Goal: Information Seeking & Learning: Learn about a topic

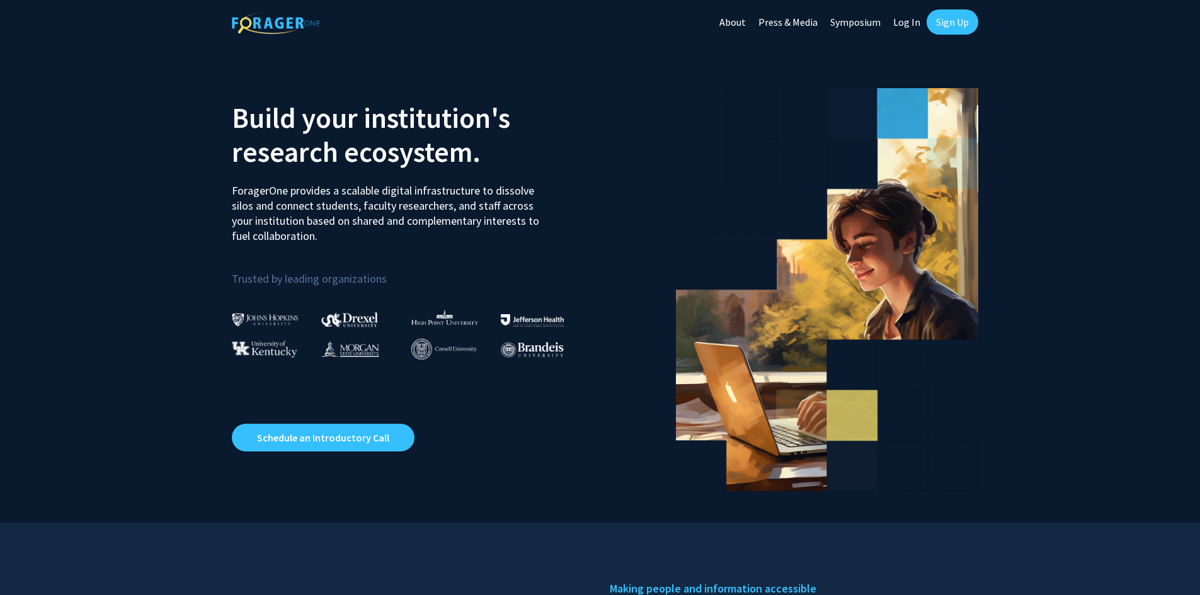
click at [904, 20] on link "Log In" at bounding box center [907, 22] width 40 height 44
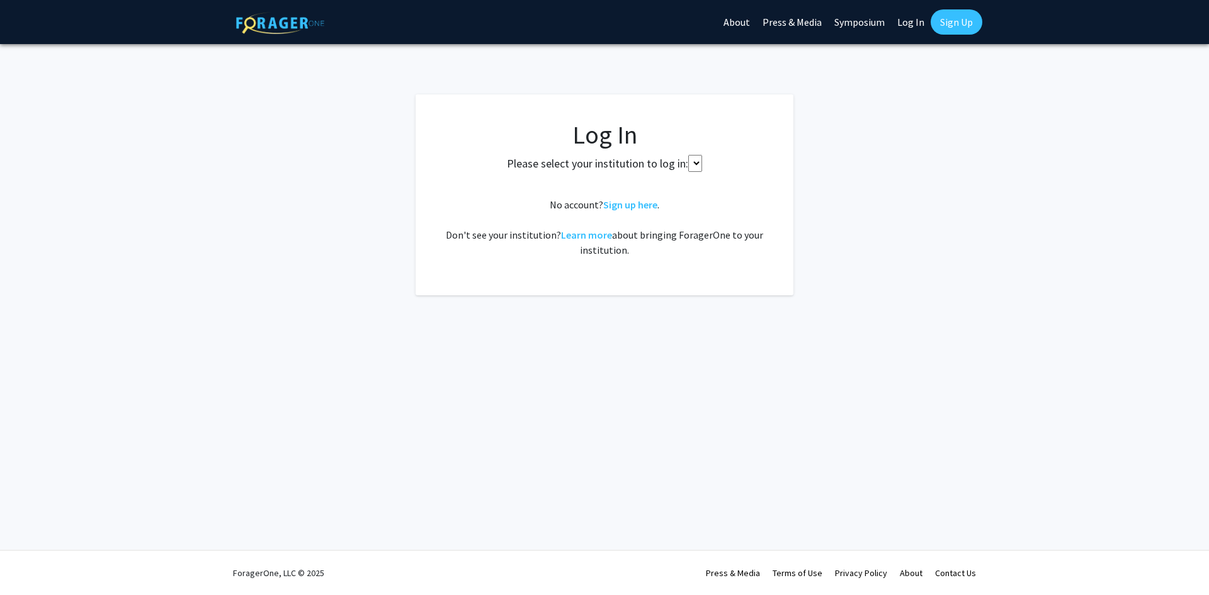
select select
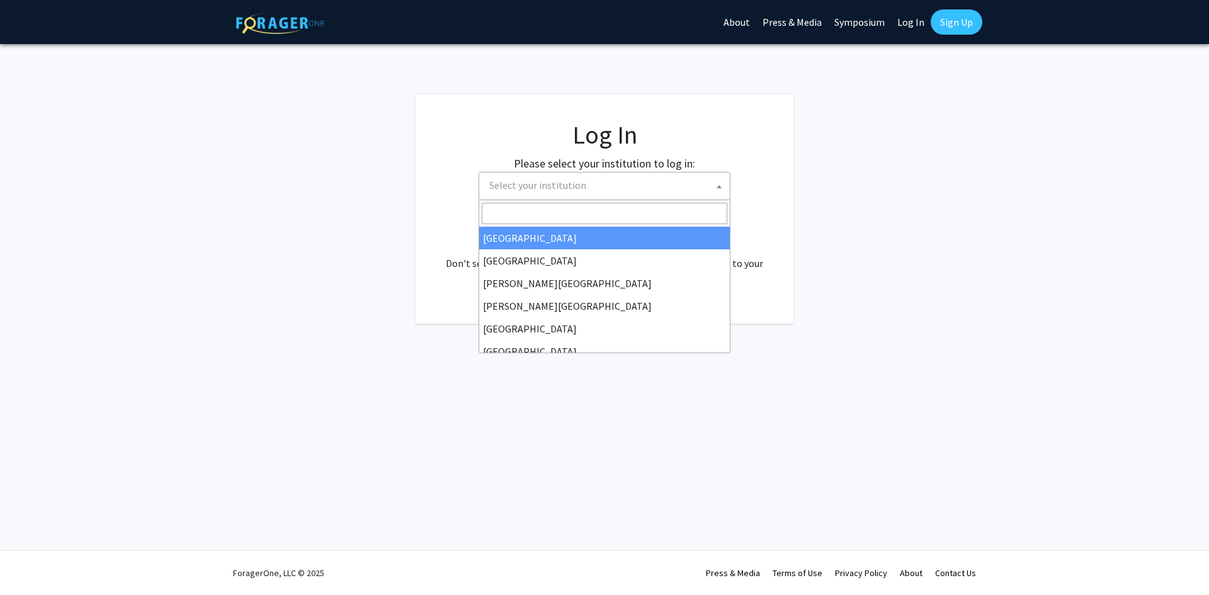
click at [510, 183] on span "Select your institution" at bounding box center [537, 185] width 97 height 13
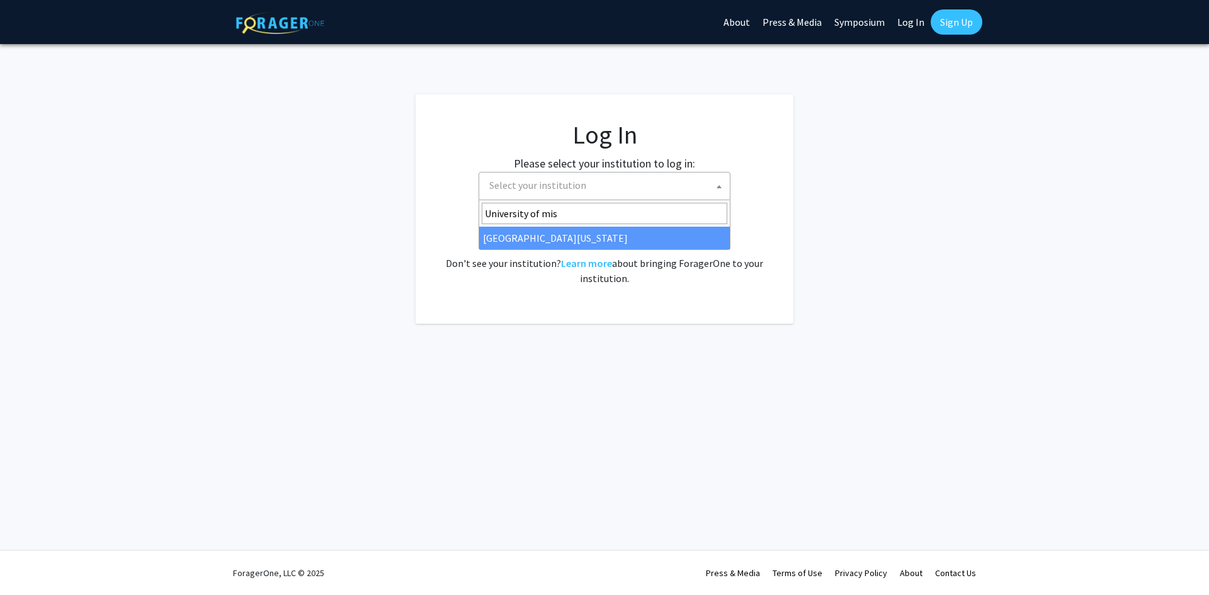
type input "University of mis"
select select "33"
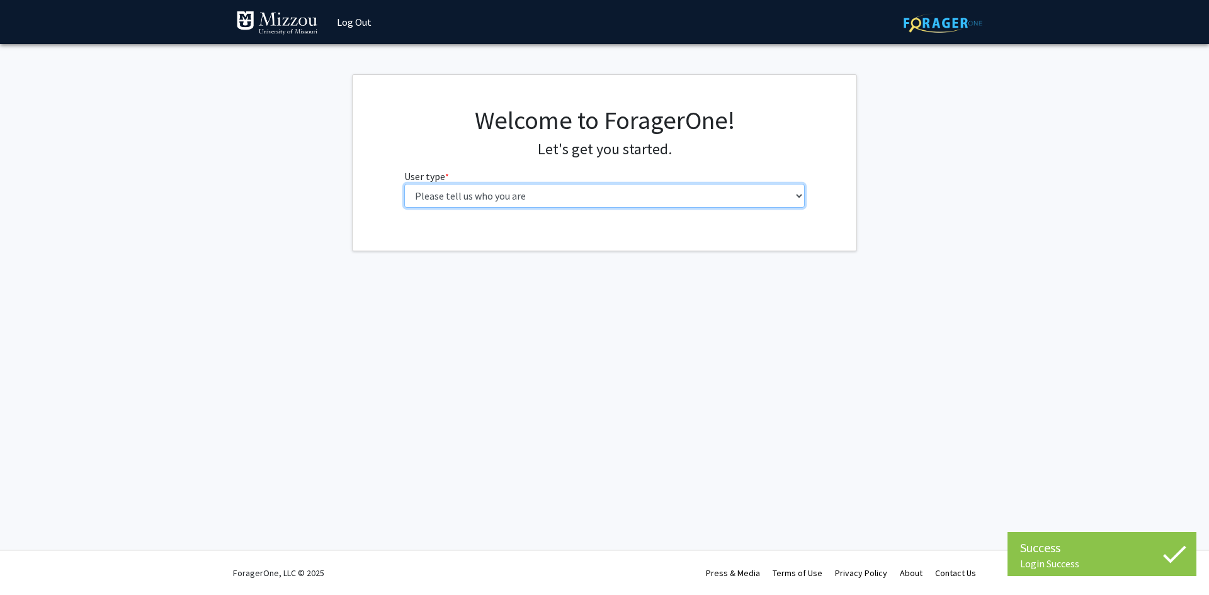
click at [447, 193] on select "Please tell us who you are Undergraduate Student Master's Student Doctoral Cand…" at bounding box center [604, 196] width 401 height 24
select select "1: undergrad"
click at [404, 184] on select "Please tell us who you are Undergraduate Student Master's Student Doctoral Cand…" at bounding box center [604, 196] width 401 height 24
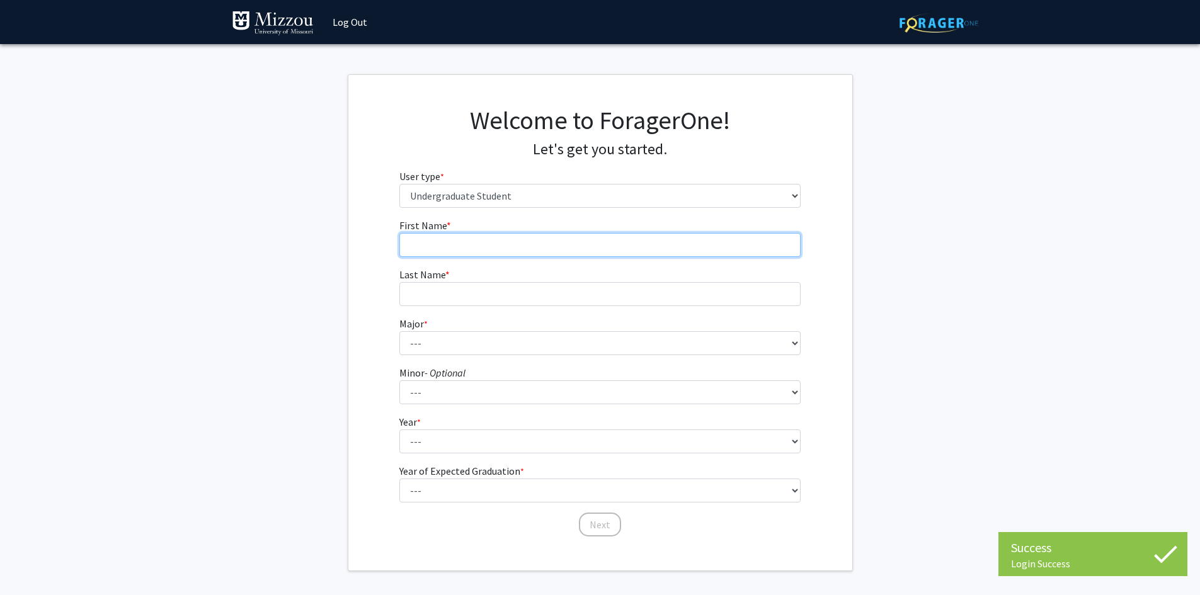
click at [527, 246] on input "First Name * required" at bounding box center [599, 245] width 401 height 24
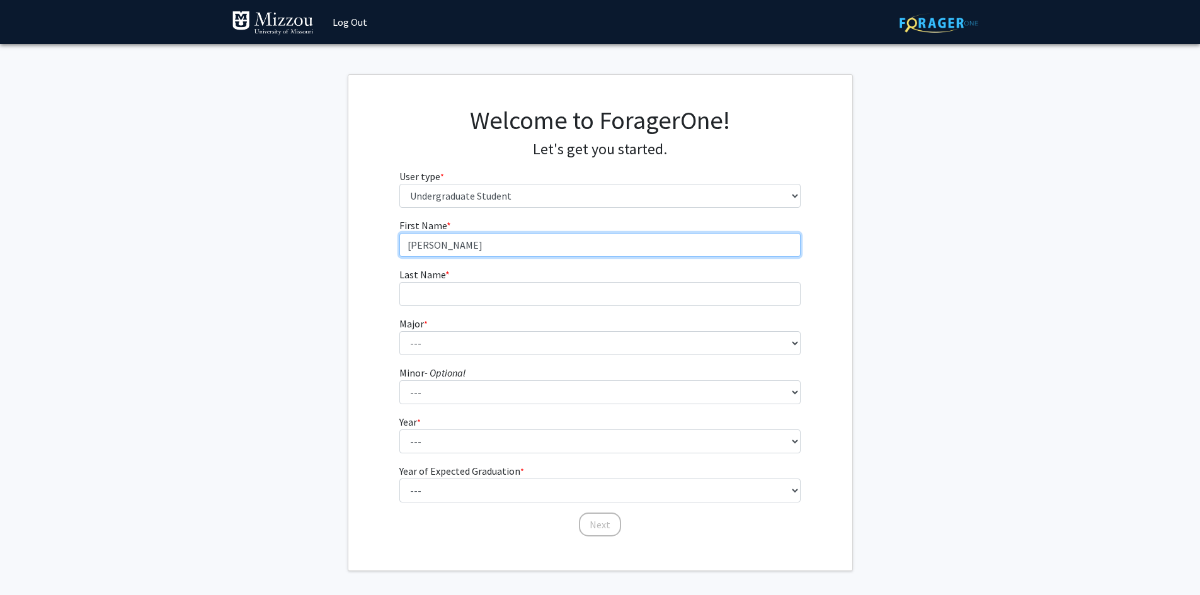
type input "Drake"
click at [491, 283] on fg-input "Last Name * required" at bounding box center [599, 286] width 401 height 39
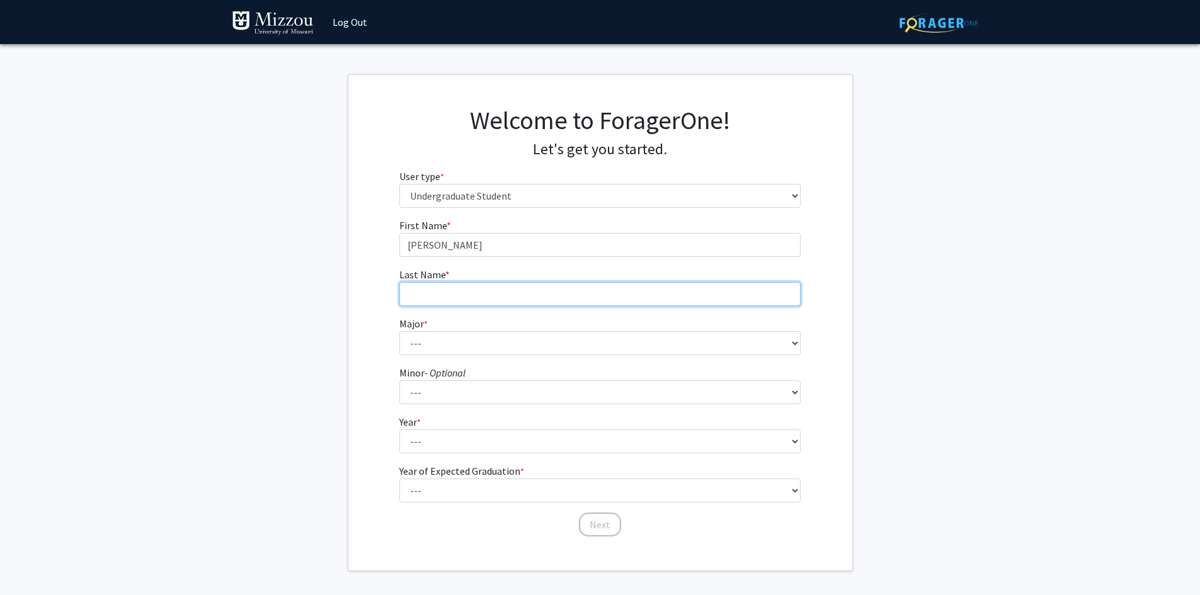
click at [488, 297] on input "Last Name * required" at bounding box center [599, 294] width 401 height 24
type input "Johnson"
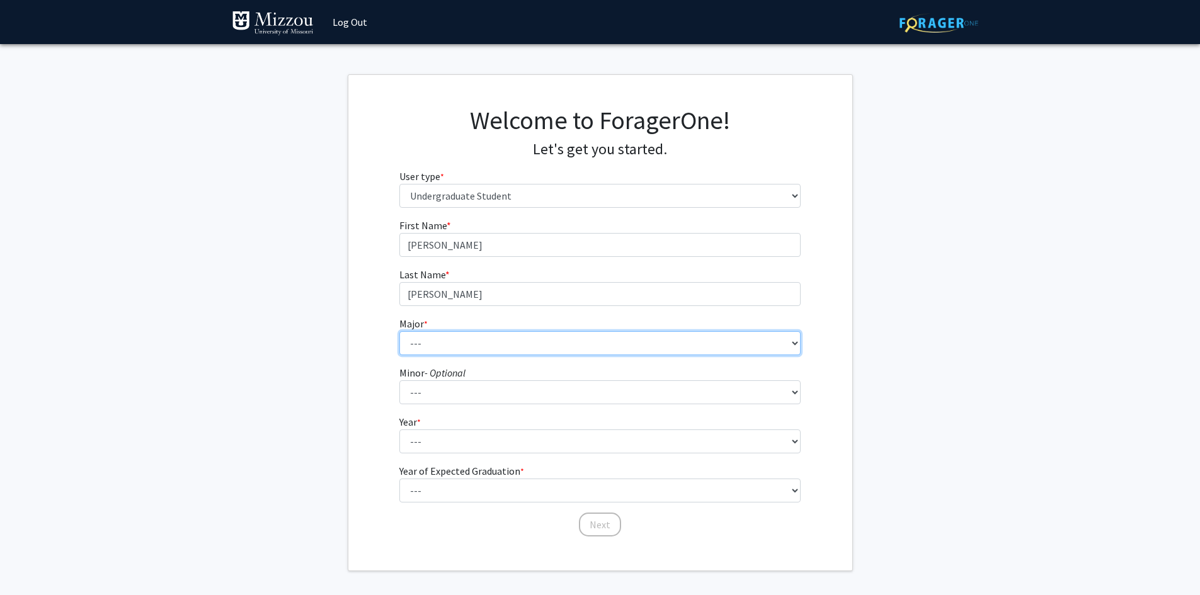
click at [463, 342] on select "--- Agribusiness Management Agricultural Education Agricultural Education: Comm…" at bounding box center [599, 343] width 401 height 24
select select "17: 2505"
click at [399, 331] on select "--- Agribusiness Management Agricultural Education Agricultural Education: Comm…" at bounding box center [599, 343] width 401 height 24
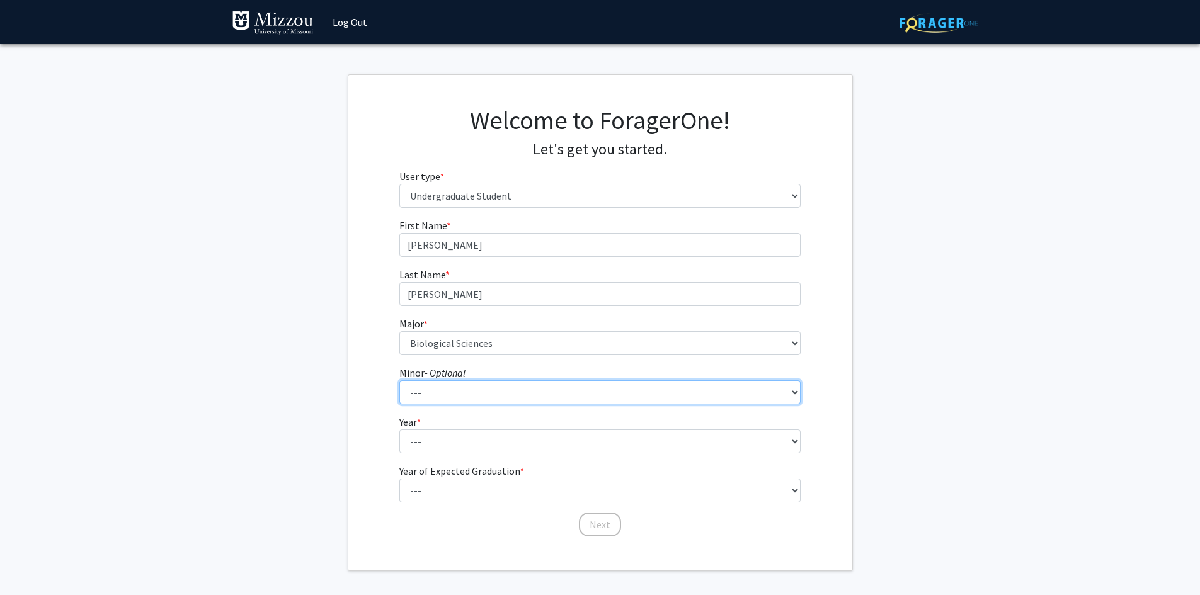
click at [477, 382] on select "--- Accountancy Aerospace Engineering Aerospace Studies Agribusiness Management…" at bounding box center [599, 392] width 401 height 24
select select "23: 1979"
click at [399, 380] on select "--- Accountancy Aerospace Engineering Aerospace Studies Agribusiness Management…" at bounding box center [599, 392] width 401 height 24
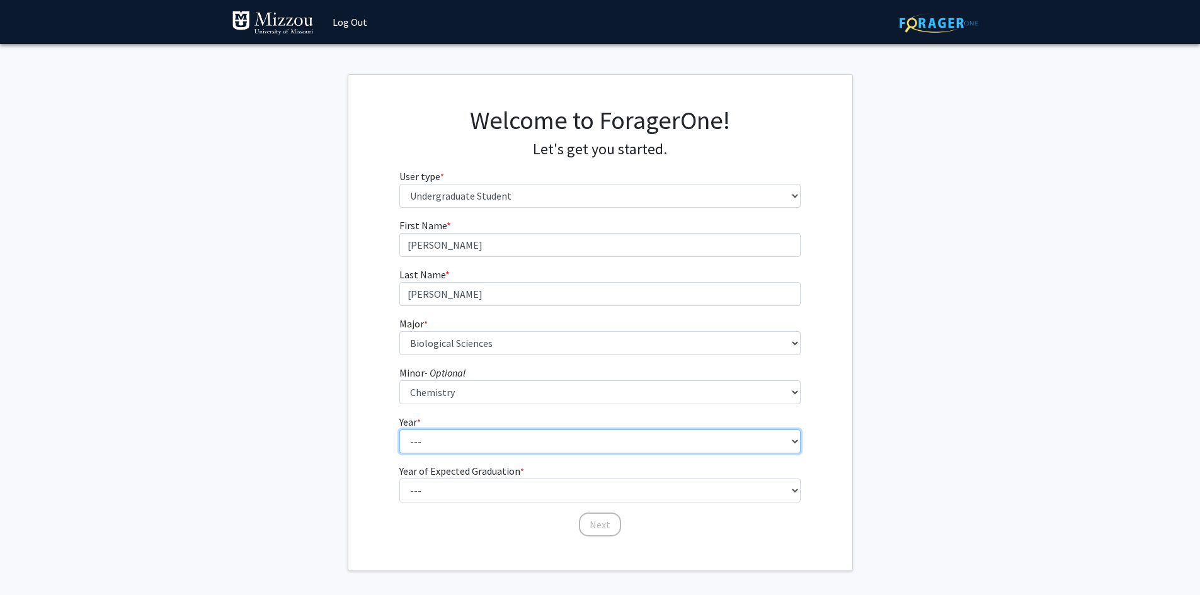
click at [454, 448] on select "--- First-year Sophomore Junior Senior Postbaccalaureate Certificate" at bounding box center [599, 442] width 401 height 24
select select "2: sophomore"
click at [399, 430] on select "--- First-year Sophomore Junior Senior Postbaccalaureate Certificate" at bounding box center [599, 442] width 401 height 24
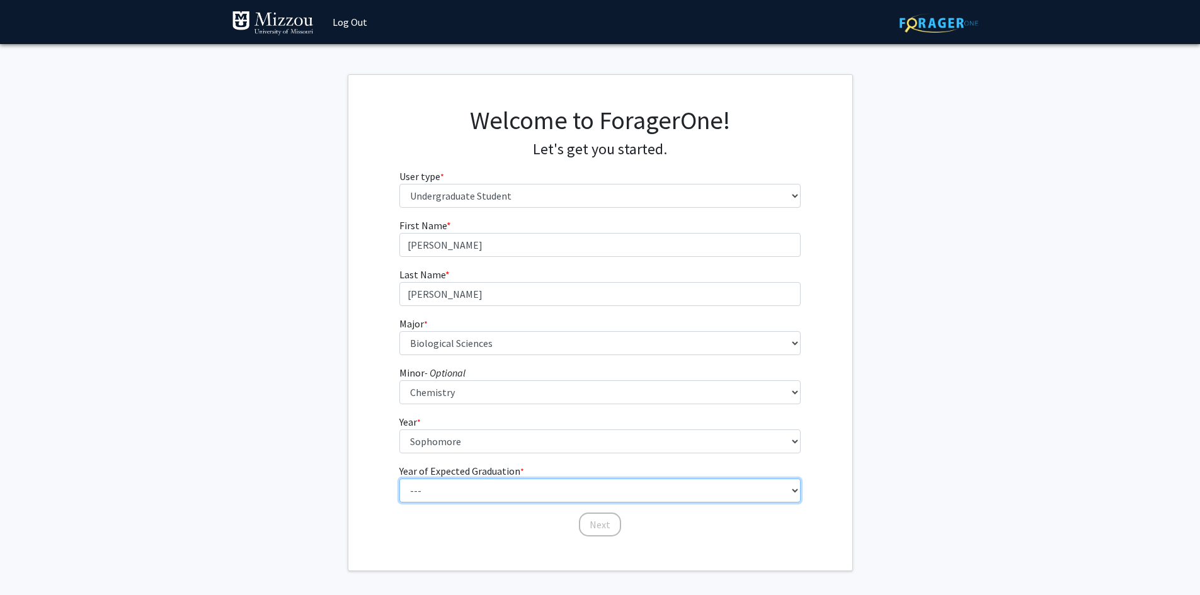
click at [446, 488] on select "--- 2025 2026 2027 2028 2029 2030 2031 2032 2033 2034" at bounding box center [599, 491] width 401 height 24
select select "4: 2028"
click at [399, 479] on select "--- 2025 2026 2027 2028 2029 2030 2031 2032 2033 2034" at bounding box center [599, 491] width 401 height 24
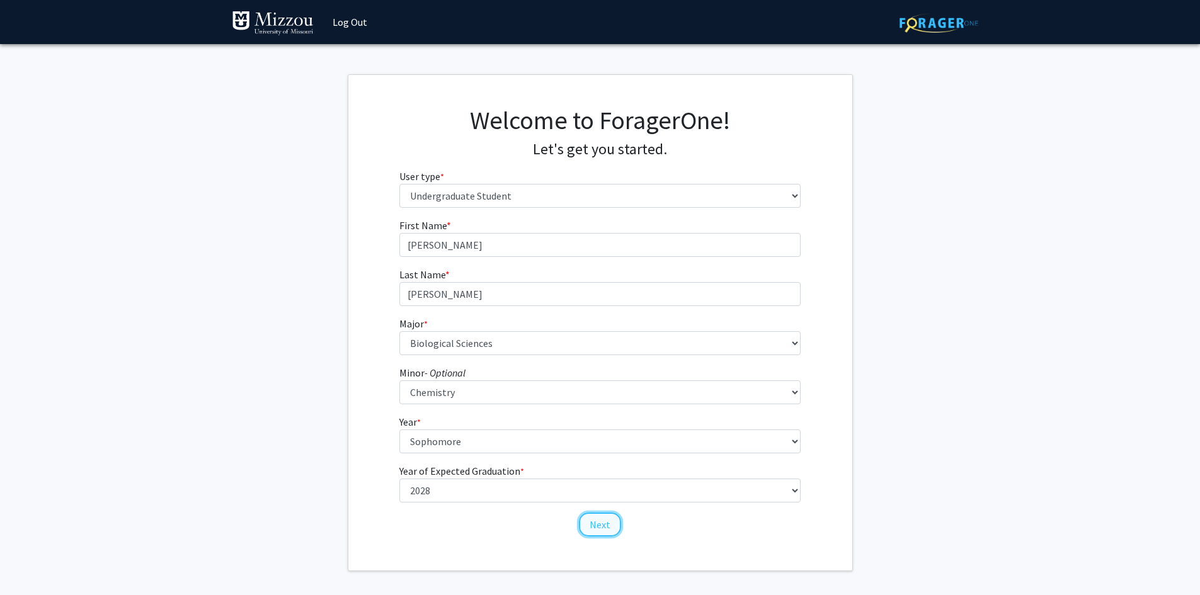
click at [593, 528] on button "Next" at bounding box center [600, 525] width 42 height 24
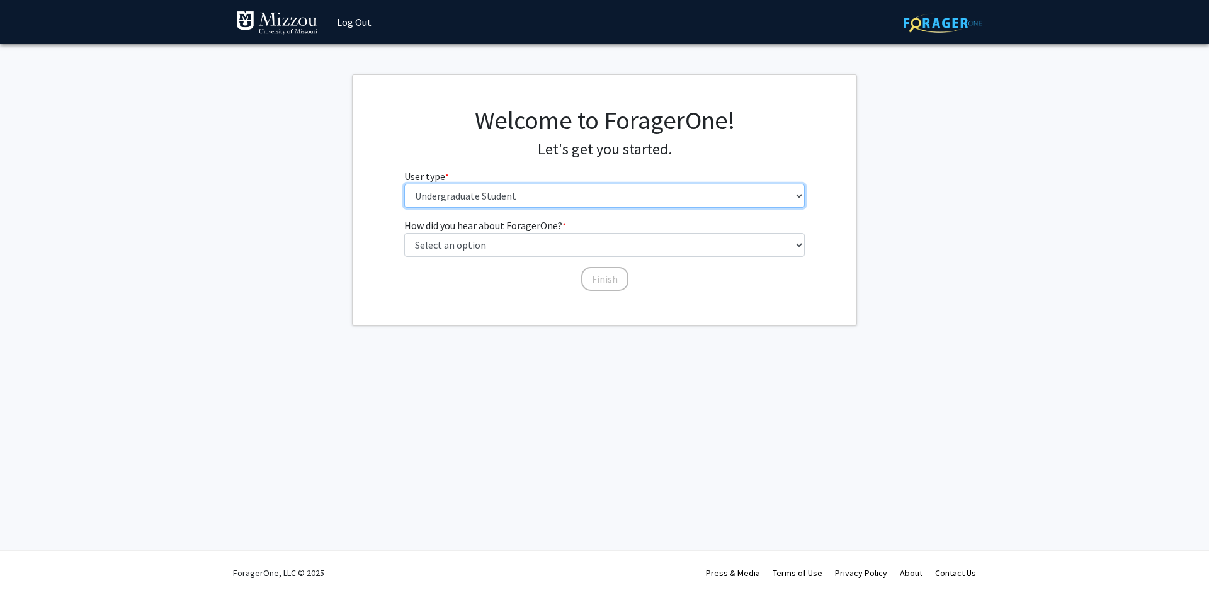
click at [473, 198] on select "Please tell us who you are Undergraduate Student Master's Student Doctoral Cand…" at bounding box center [604, 196] width 401 height 24
click at [404, 184] on select "Please tell us who you are Undergraduate Student Master's Student Doctoral Cand…" at bounding box center [604, 196] width 401 height 24
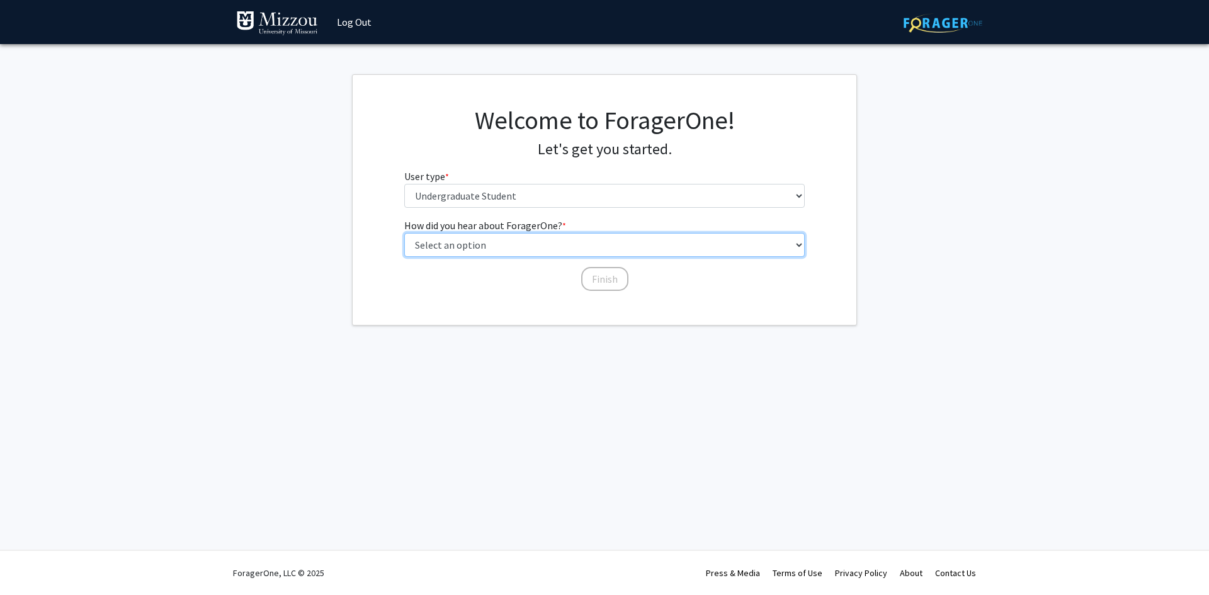
click at [465, 247] on select "Select an option Peer/student recommendation Faculty/staff recommendation Unive…" at bounding box center [604, 245] width 401 height 24
select select "3: university_website"
click at [404, 233] on select "Select an option Peer/student recommendation Faculty/staff recommendation Unive…" at bounding box center [604, 245] width 401 height 24
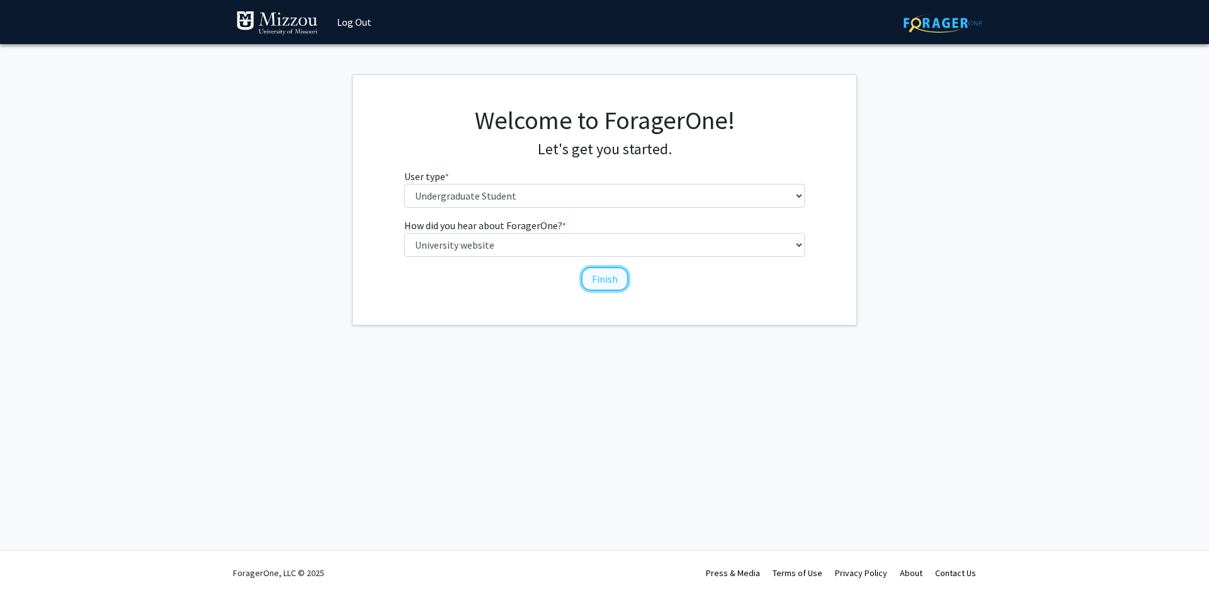
click at [601, 279] on button "Finish" at bounding box center [604, 279] width 47 height 24
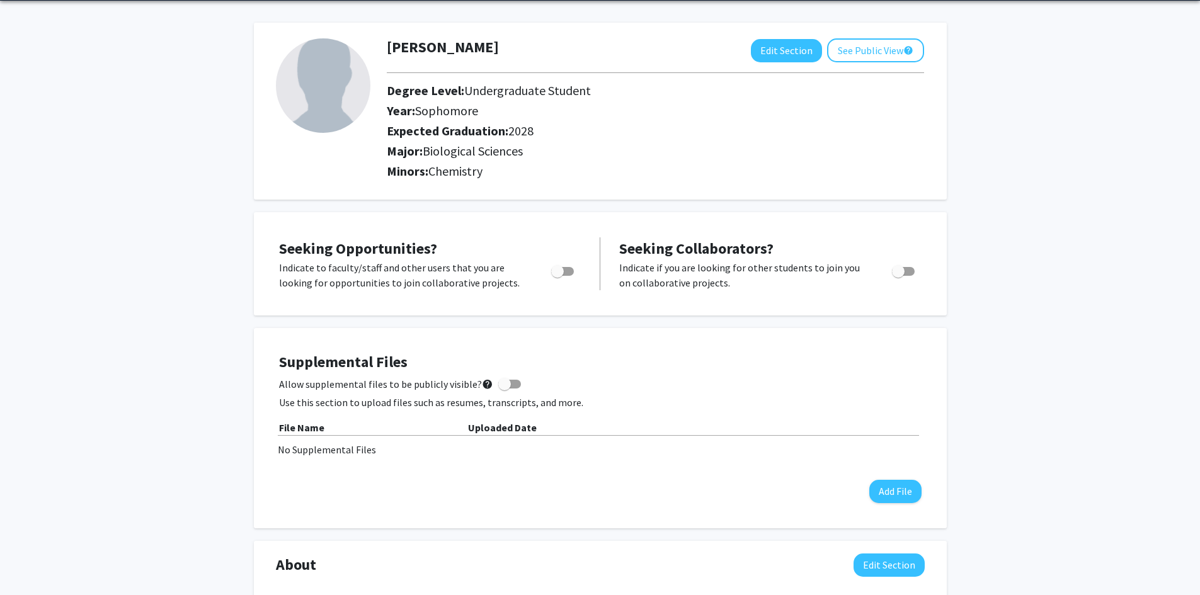
scroll to position [63, 0]
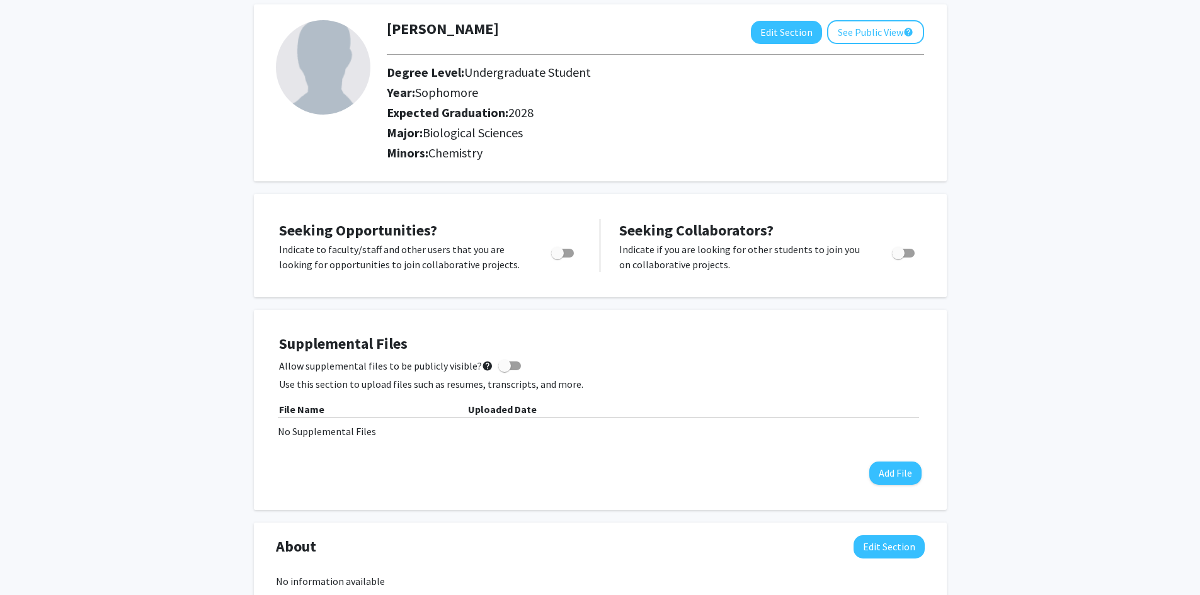
drag, startPoint x: 554, startPoint y: 257, endPoint x: 513, endPoint y: 261, distance: 40.5
click at [553, 257] on span "Toggle" at bounding box center [557, 253] width 13 height 13
click at [557, 258] on input "Are you actively seeking opportunities?" at bounding box center [557, 258] width 1 height 1
checkbox input "true"
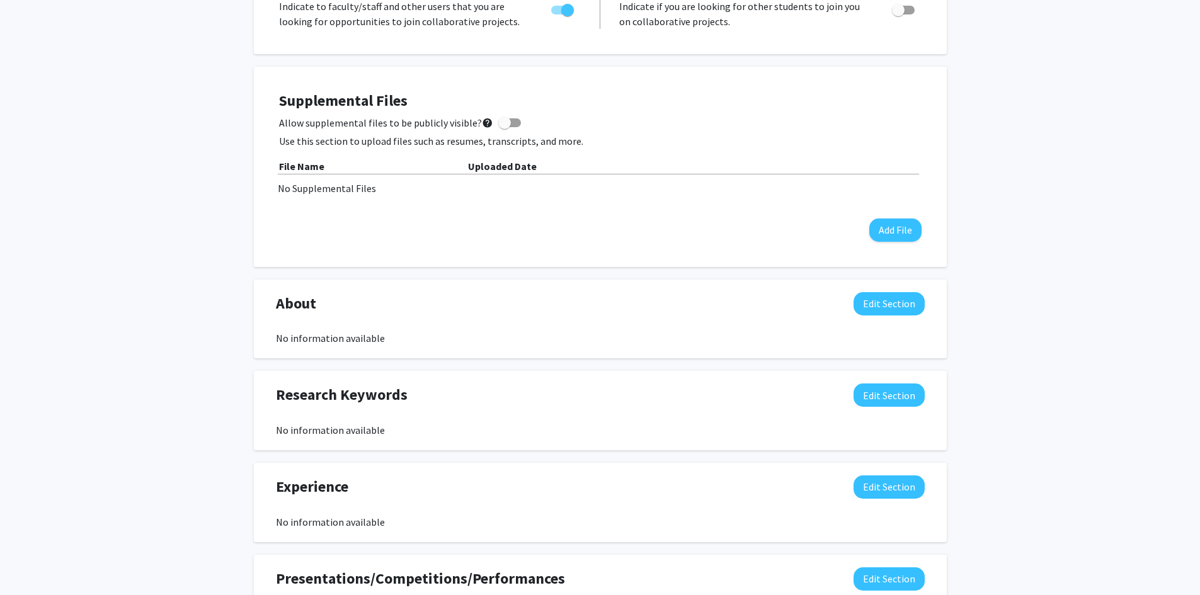
scroll to position [252, 0]
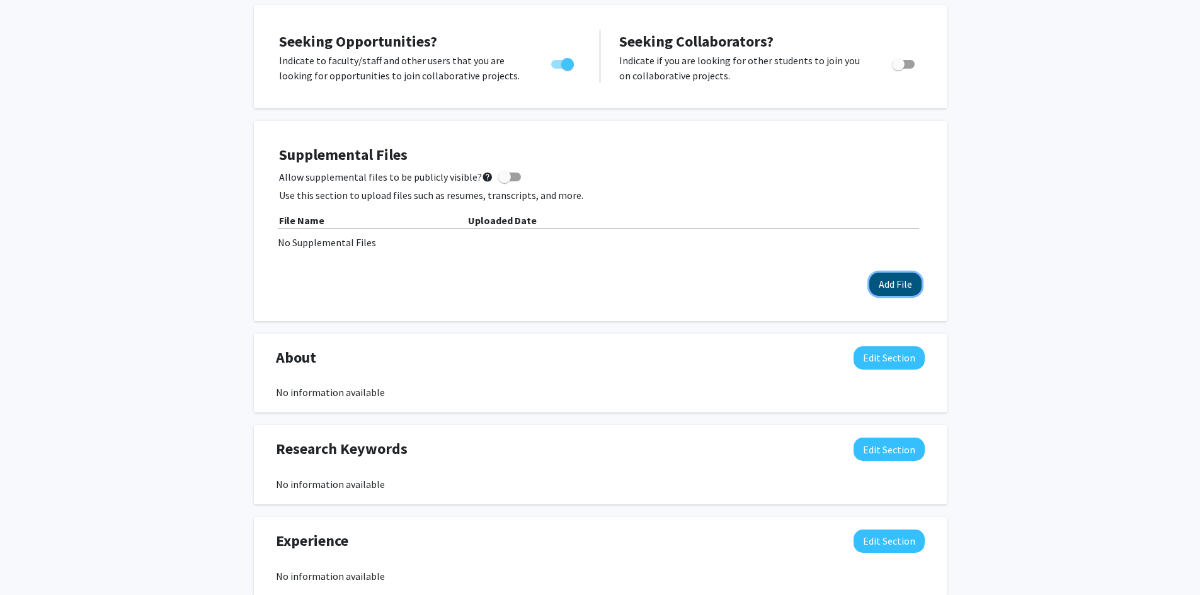
click at [898, 286] on button "Add File" at bounding box center [895, 284] width 52 height 23
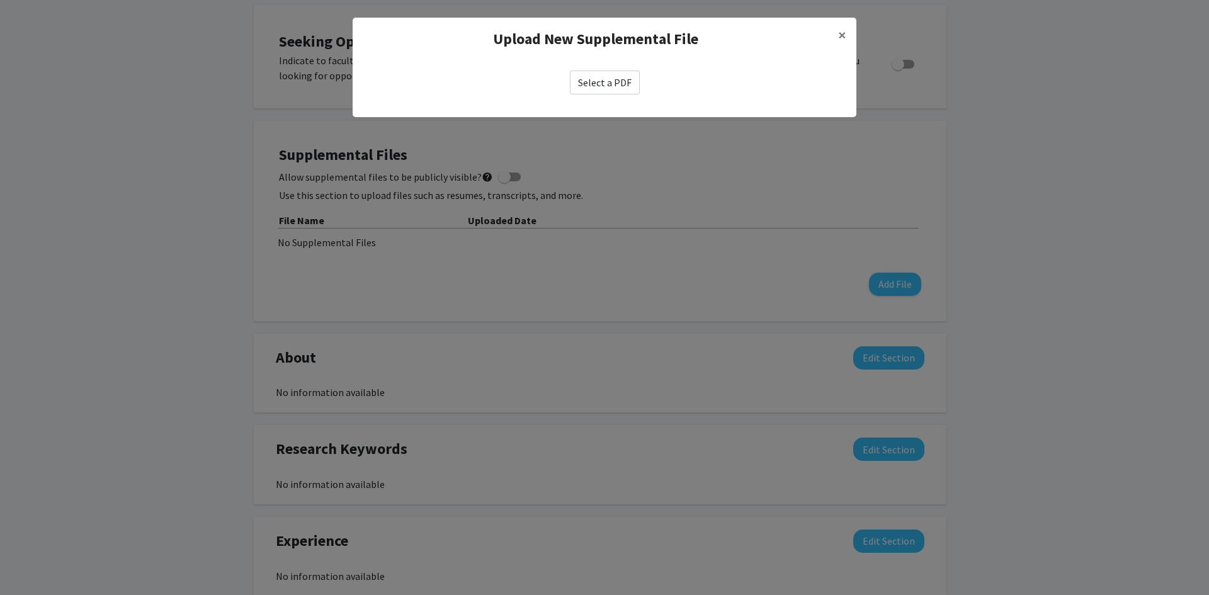
click at [609, 84] on label "Select a PDF" at bounding box center [605, 83] width 70 height 24
click at [0, 0] on input "Select a PDF" at bounding box center [0, 0] width 0 height 0
click at [848, 34] on button "×" at bounding box center [842, 35] width 28 height 35
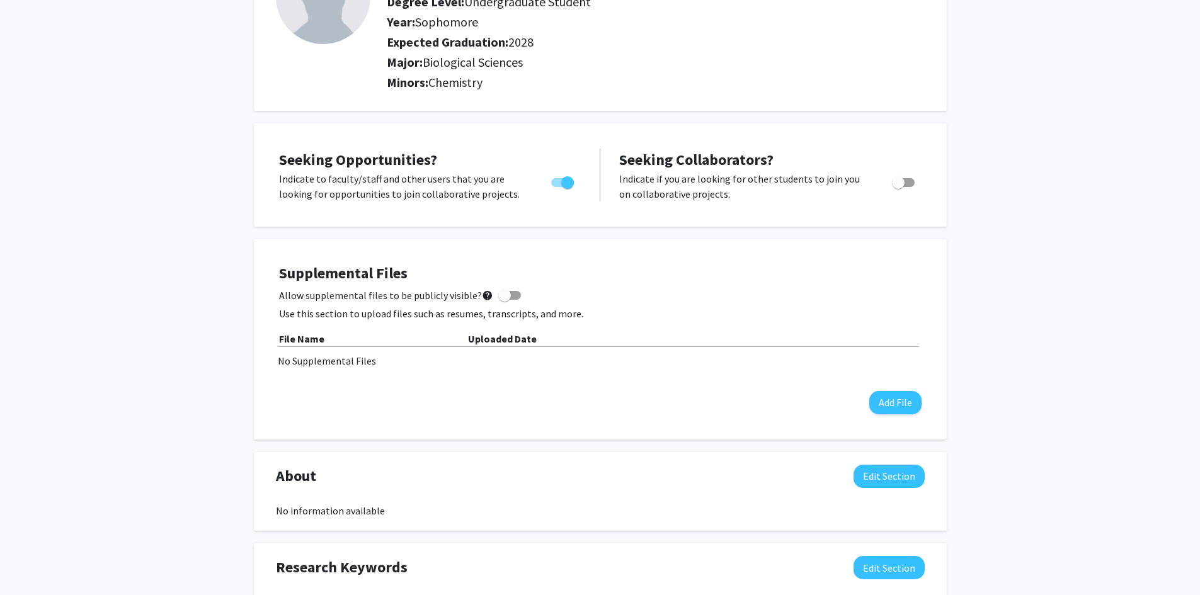
scroll to position [0, 0]
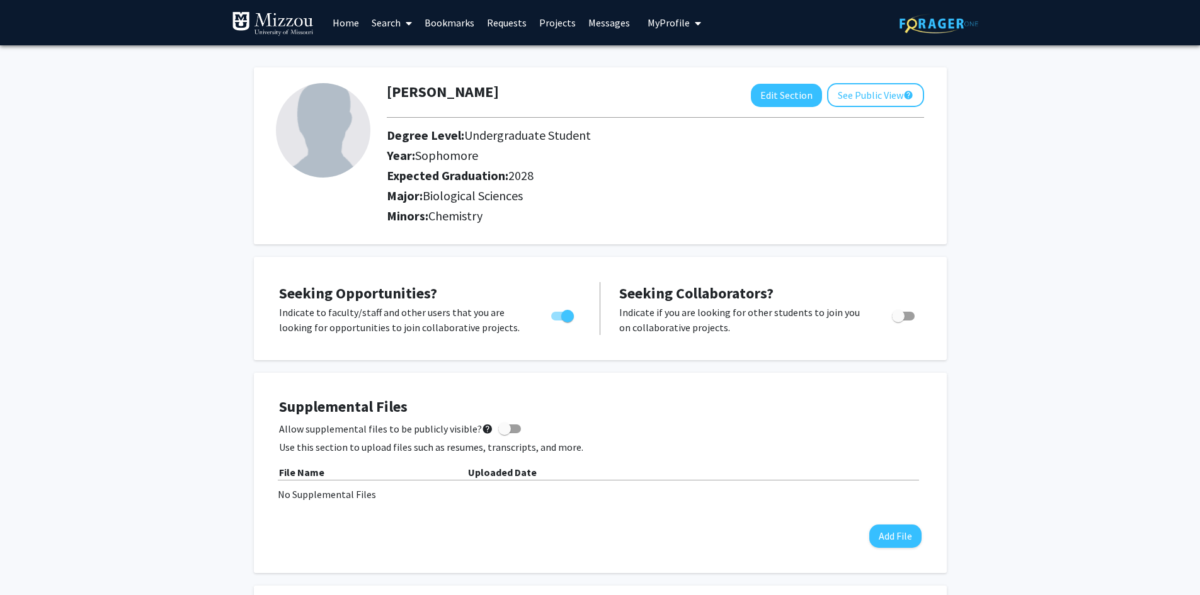
click at [404, 24] on span at bounding box center [406, 23] width 11 height 44
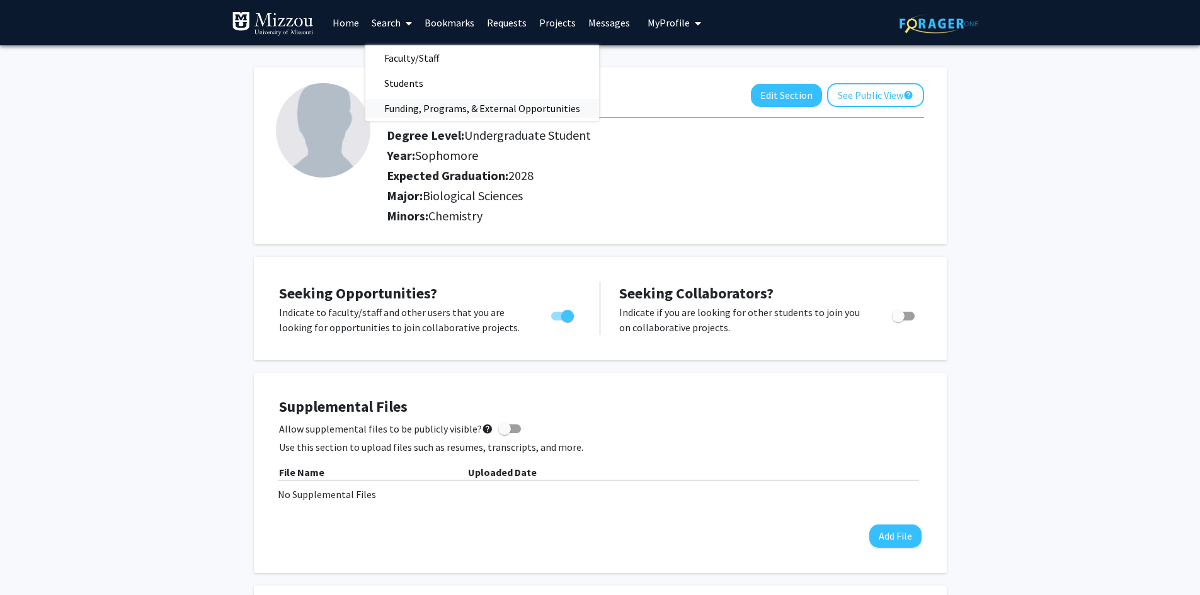
click at [419, 101] on span "Funding, Programs, & External Opportunities" at bounding box center [482, 108] width 234 height 25
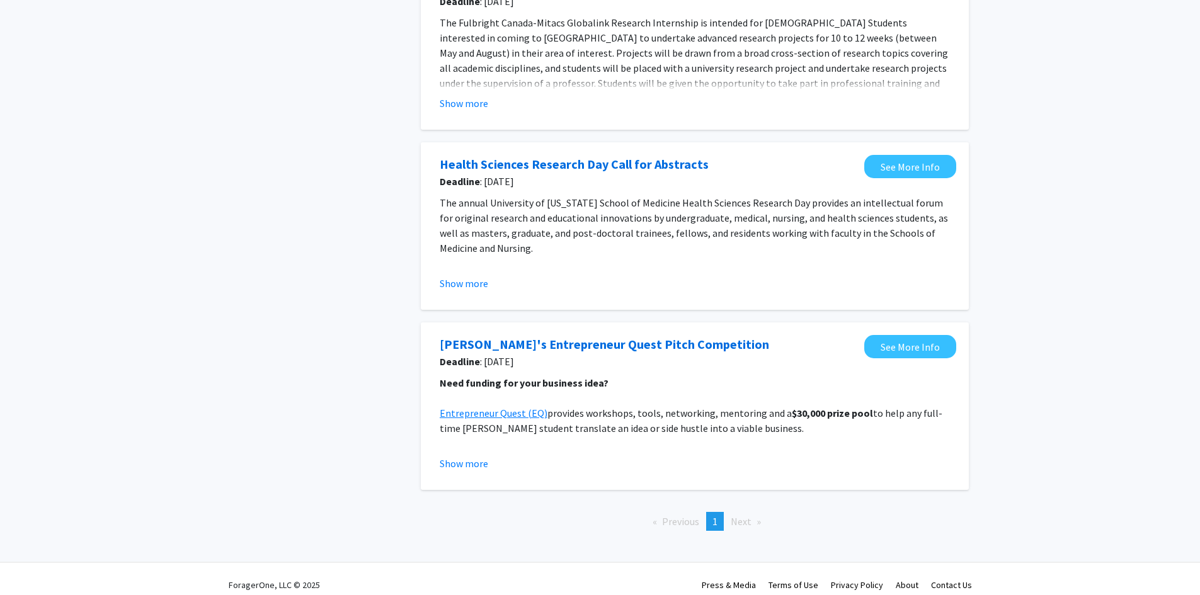
scroll to position [537, 0]
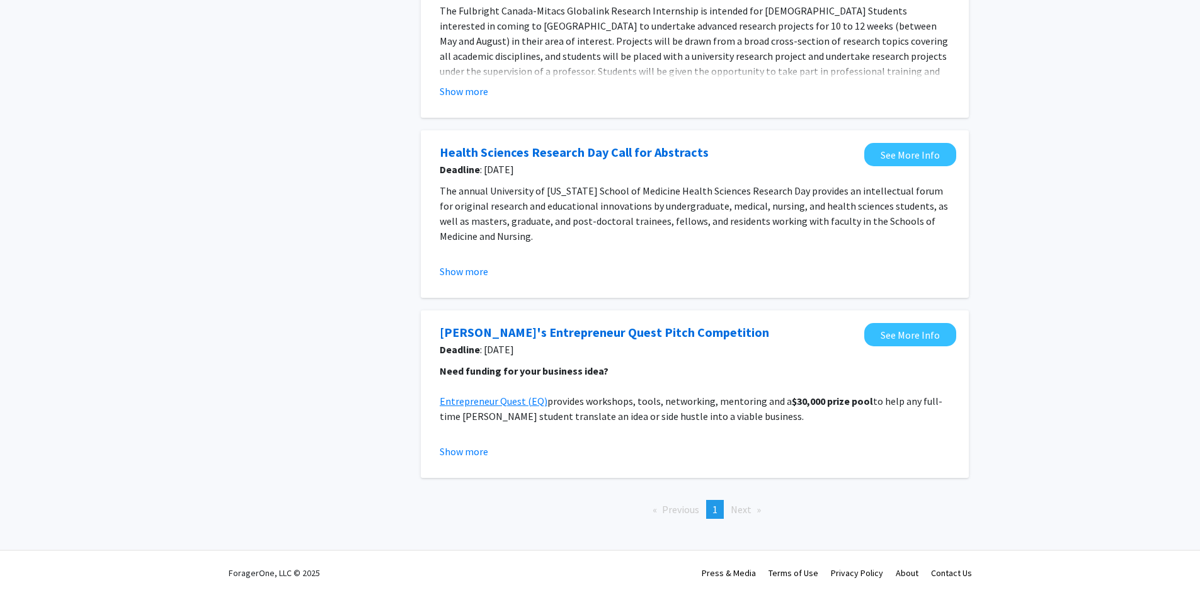
click at [736, 514] on span "Next page" at bounding box center [741, 509] width 21 height 13
click at [744, 510] on span "Next page" at bounding box center [741, 509] width 21 height 13
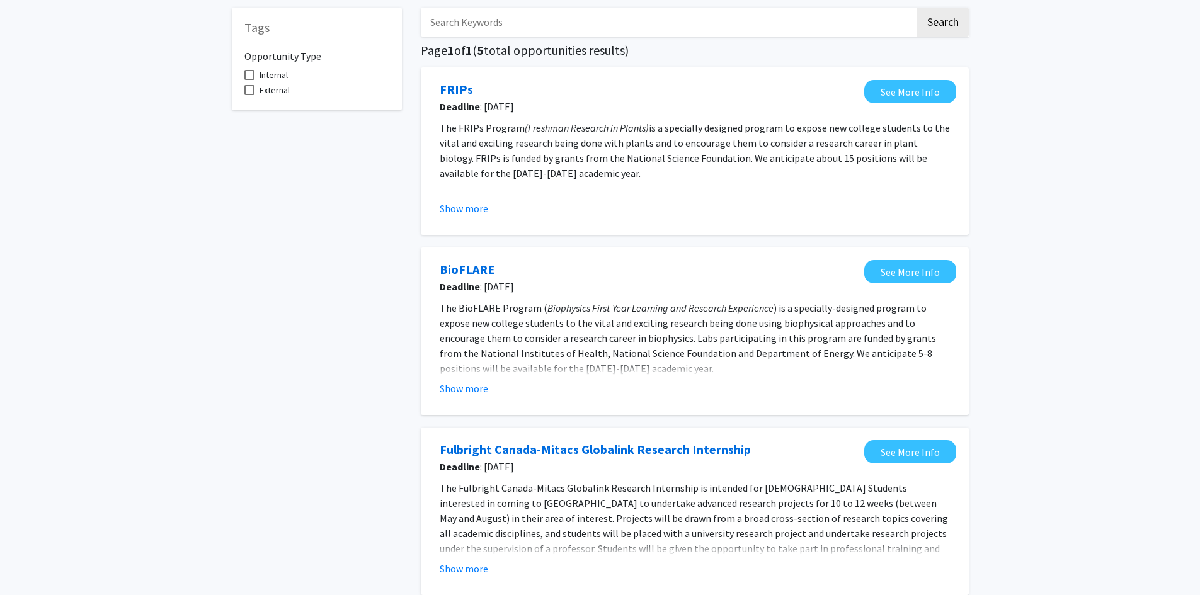
scroll to position [0, 0]
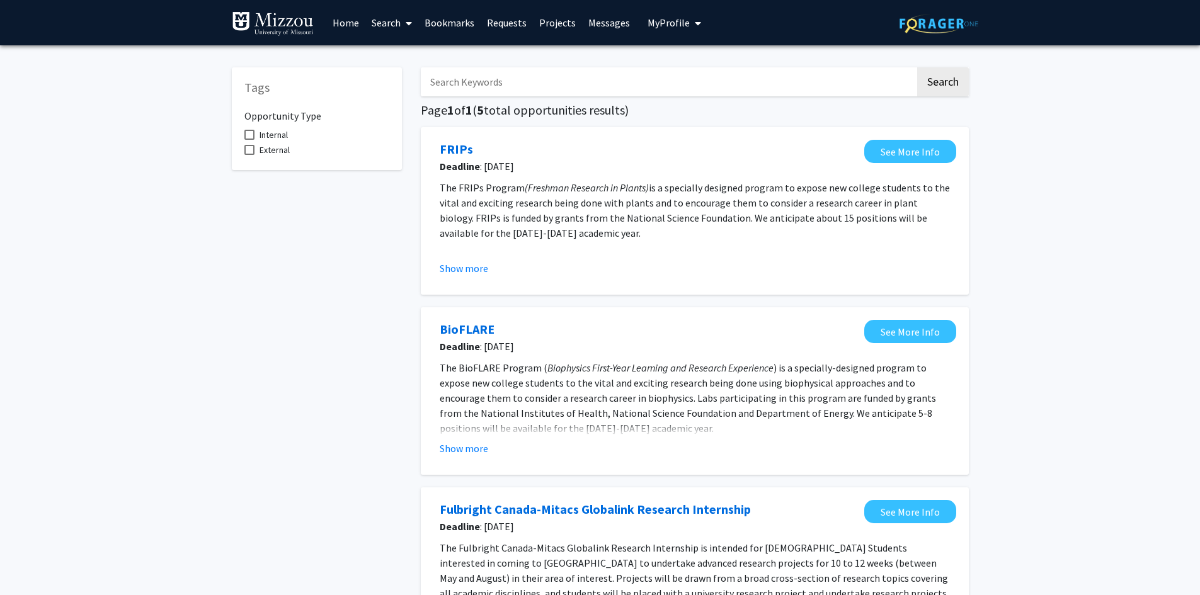
click at [268, 134] on span "Internal" at bounding box center [273, 134] width 28 height 15
click at [249, 140] on input "Internal" at bounding box center [249, 140] width 1 height 1
click at [267, 135] on span "Internal" at bounding box center [273, 134] width 28 height 15
click at [249, 140] on input "Internal" at bounding box center [249, 140] width 1 height 1
checkbox input "false"
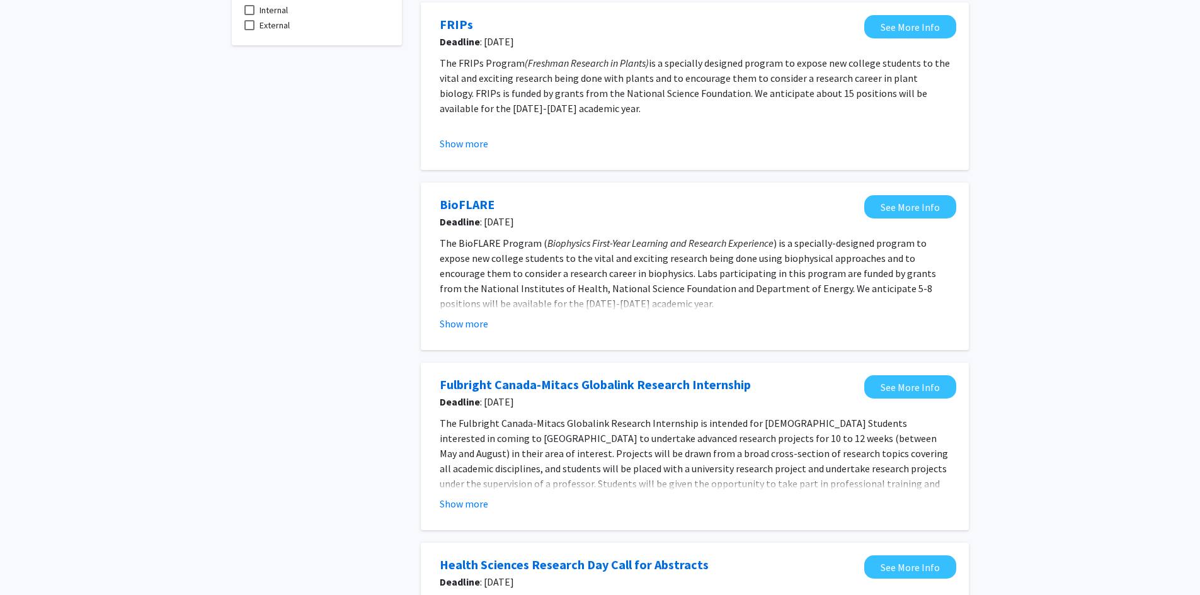
scroll to position [126, 0]
click at [488, 218] on span "Deadline : Aug 29, 2025" at bounding box center [649, 220] width 418 height 15
click at [476, 206] on link "BioFLARE" at bounding box center [467, 203] width 55 height 19
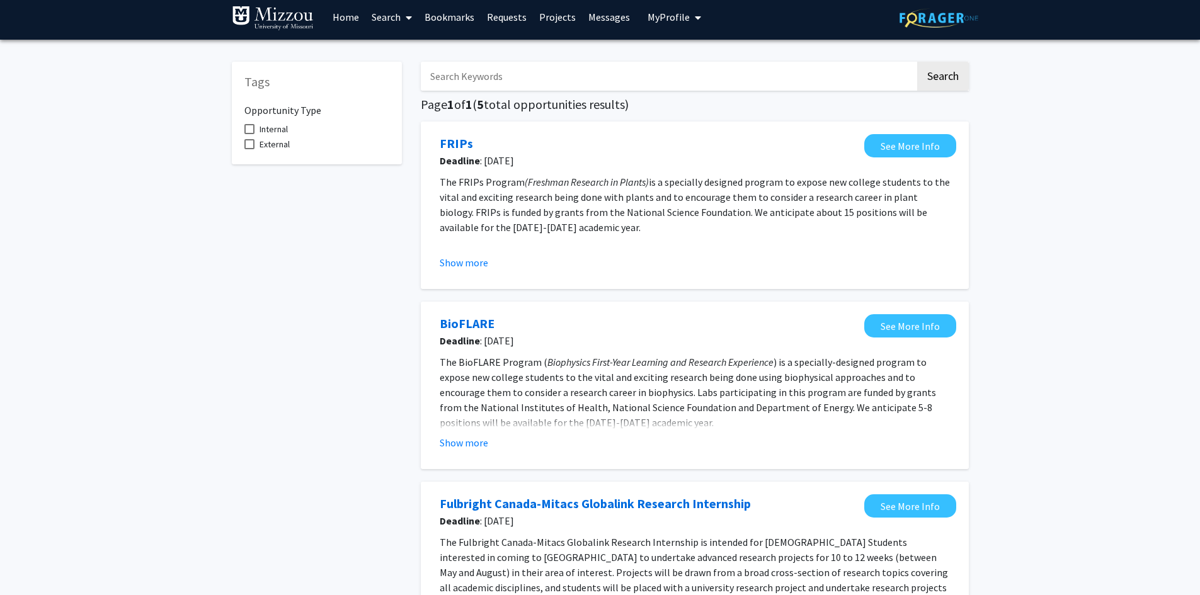
scroll to position [0, 0]
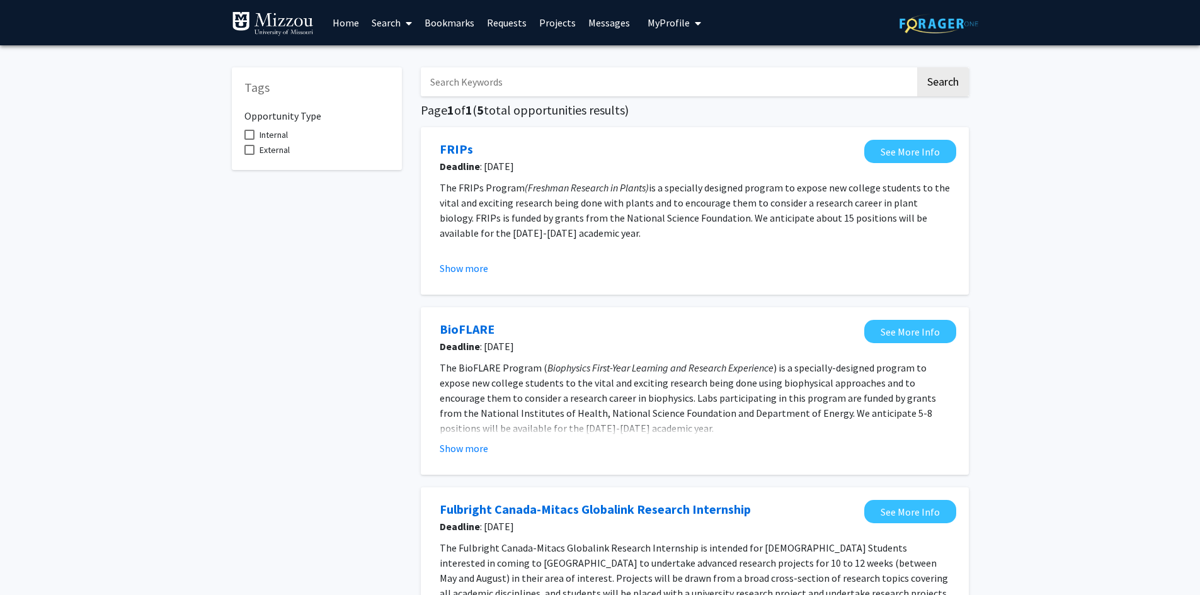
click at [185, 198] on div "Tags Opportunity Type Internal External Search Page 1 of 1 ( 5 total opportunit…" at bounding box center [600, 569] width 1200 height 1049
